Goal: Understand process/instructions

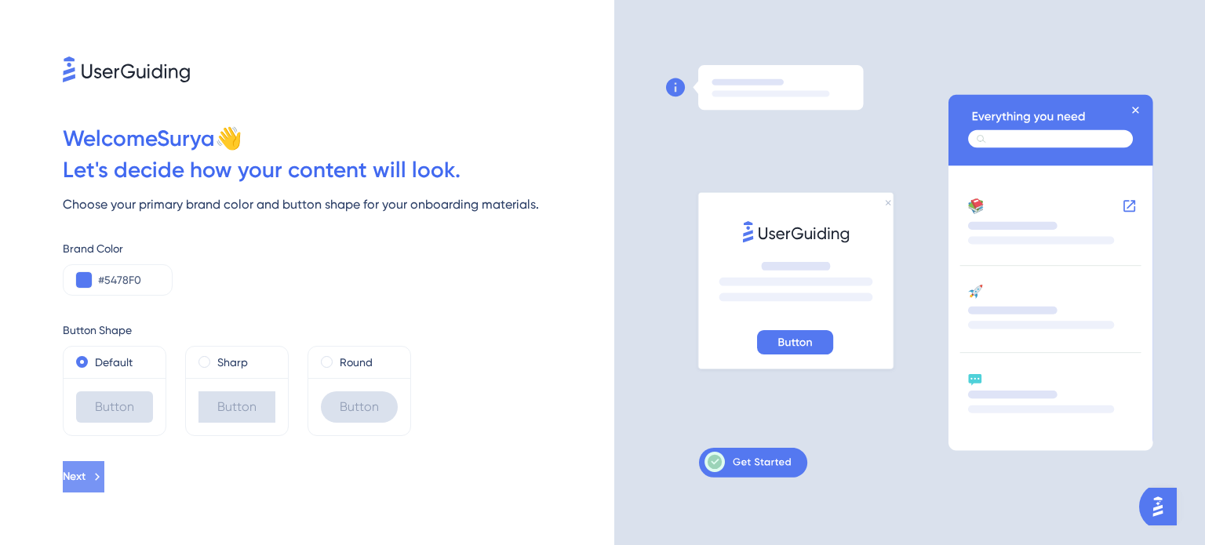
click at [104, 479] on icon at bounding box center [97, 477] width 14 height 14
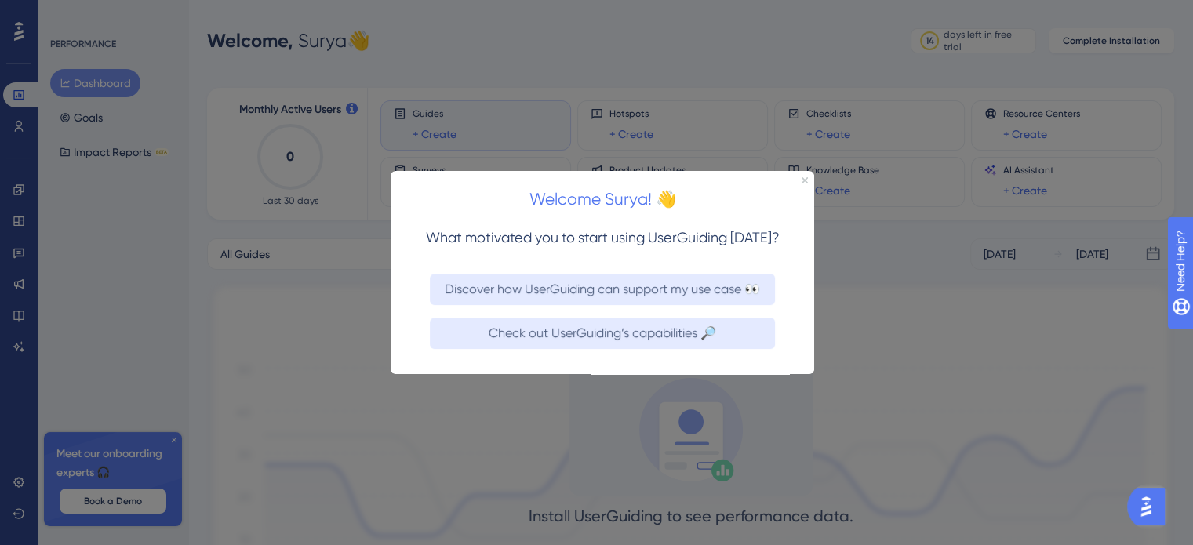
click at [810, 176] on div "Welcome Surya! 👋" at bounding box center [603, 194] width 424 height 49
click at [802, 180] on icon "Close Preview" at bounding box center [805, 179] width 6 height 6
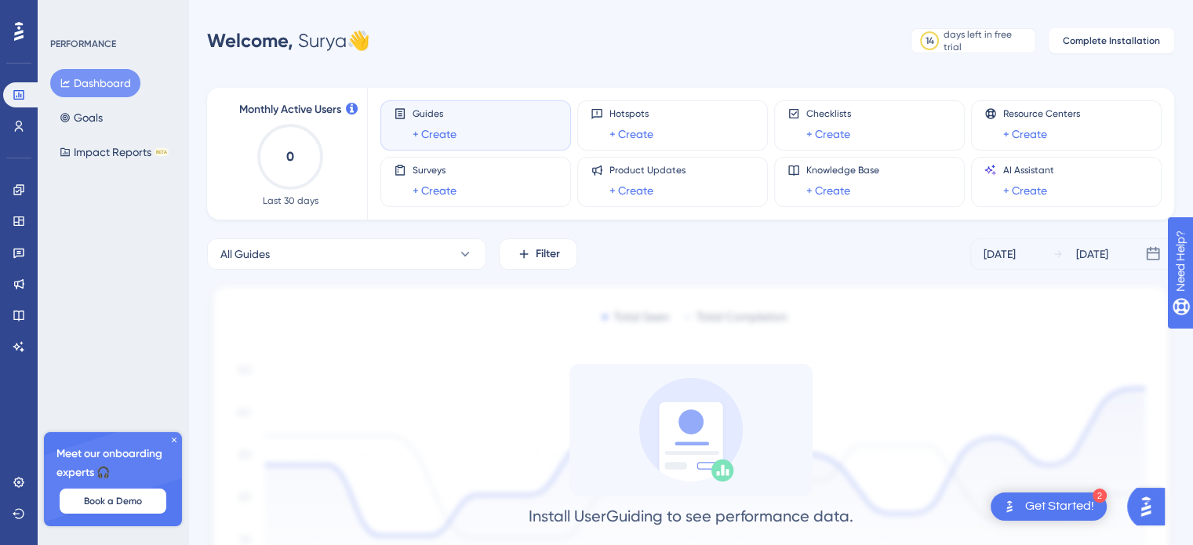
click at [1086, 493] on div "2 Get Started!" at bounding box center [1049, 507] width 116 height 28
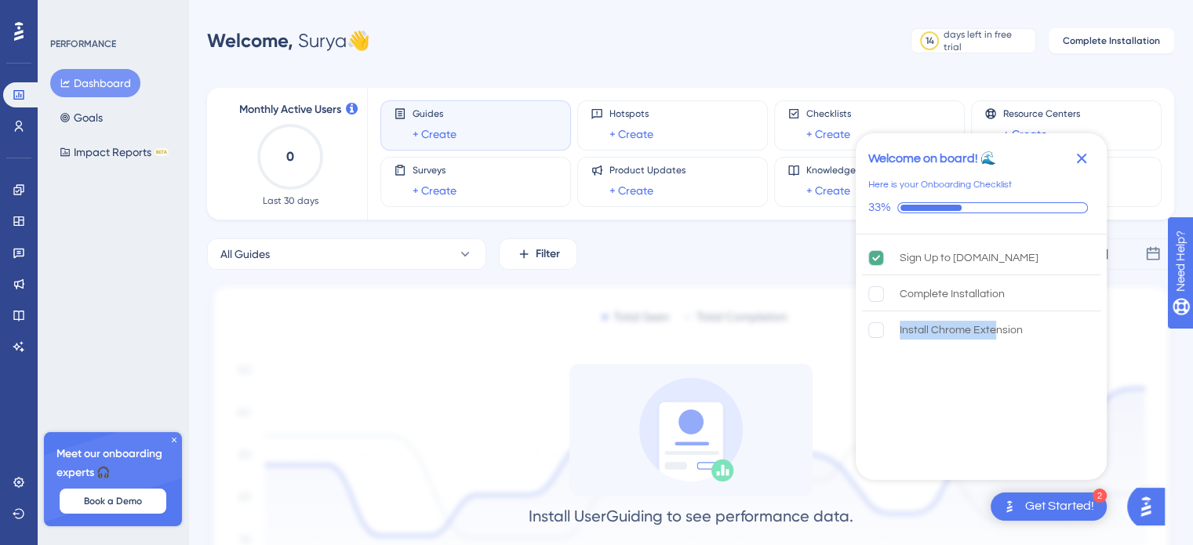
drag, startPoint x: 1028, startPoint y: 307, endPoint x: 1003, endPoint y: 395, distance: 91.2
click at [1003, 395] on div "Sign Up to [DOMAIN_NAME] Complete Installation Install Chrome Extension" at bounding box center [981, 356] width 251 height 242
click at [879, 294] on rect "Complete Installation is incomplete." at bounding box center [876, 293] width 15 height 15
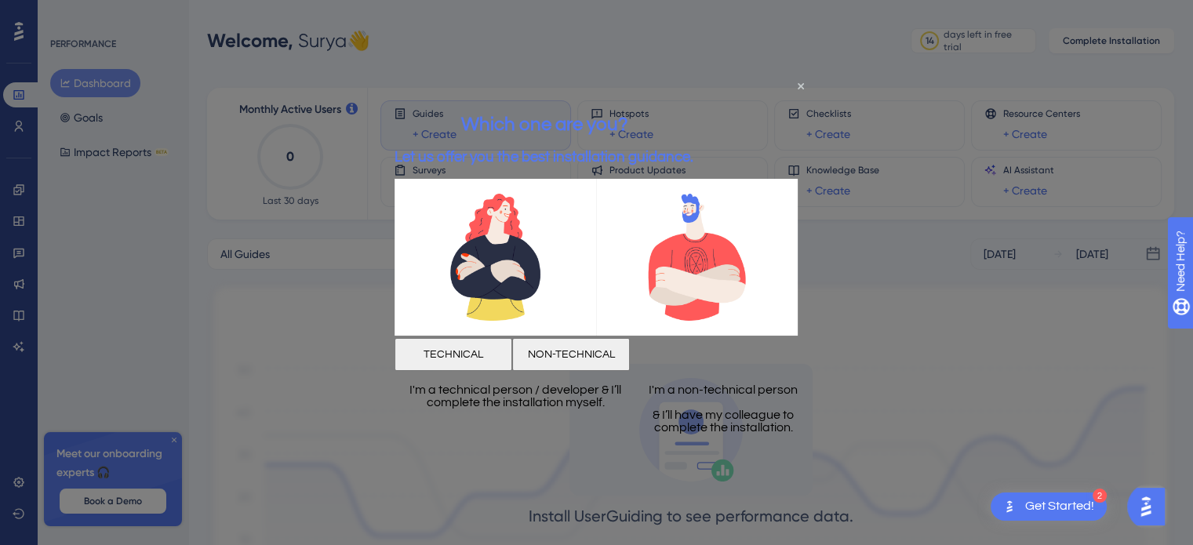
click at [871, 305] on div at bounding box center [596, 272] width 1193 height 545
click at [483, 366] on button "TECHNICAL" at bounding box center [454, 354] width 118 height 33
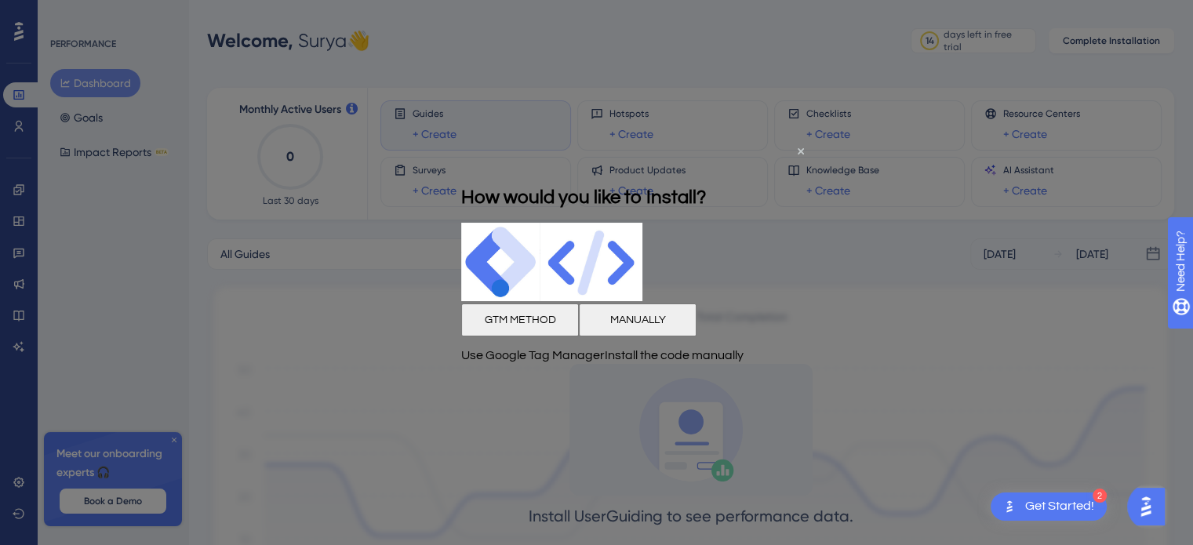
click at [543, 332] on button "GTM METHOD" at bounding box center [520, 319] width 118 height 33
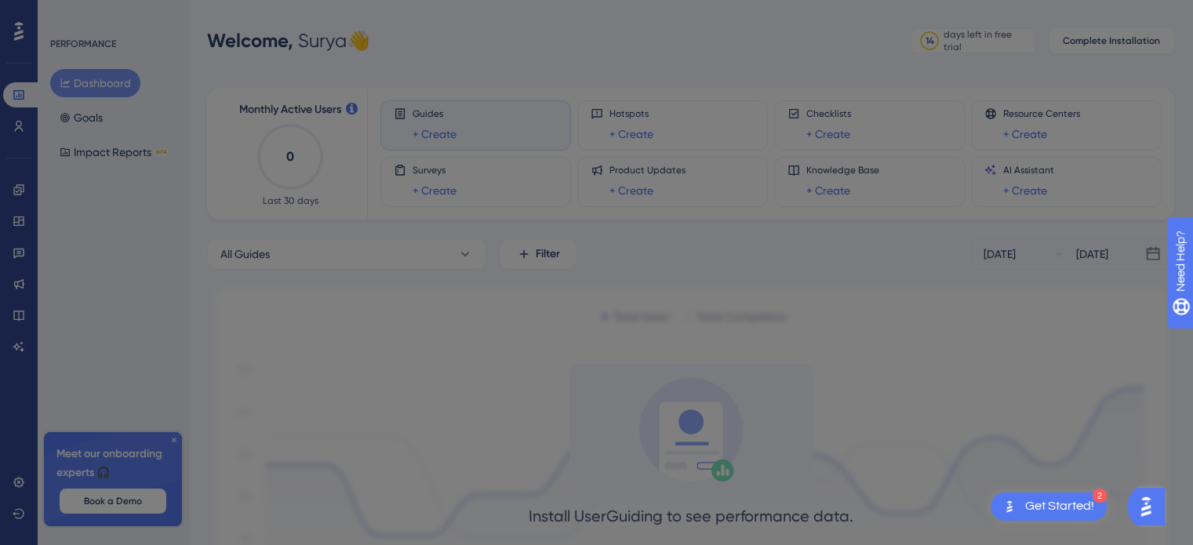
click at [543, 333] on html "Install the Container Code with GTM Watch the video and learn all the steps you…" at bounding box center [602, 272] width 1205 height 545
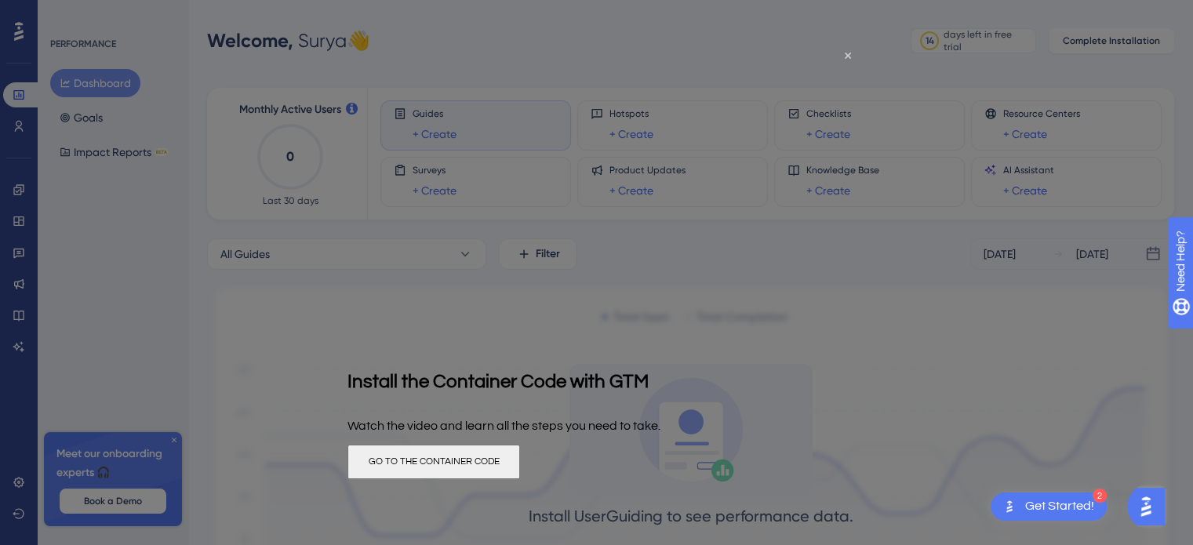
click at [934, 241] on div at bounding box center [596, 272] width 1193 height 545
click at [850, 52] on icon "Close Preview" at bounding box center [848, 55] width 6 height 6
